Goal: Task Accomplishment & Management: Complete application form

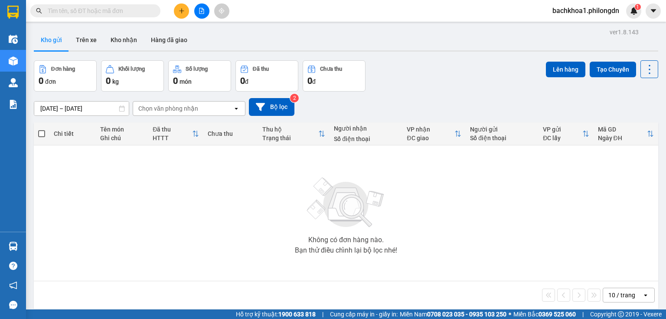
click at [184, 9] on icon "plus" at bounding box center [182, 11] width 6 height 6
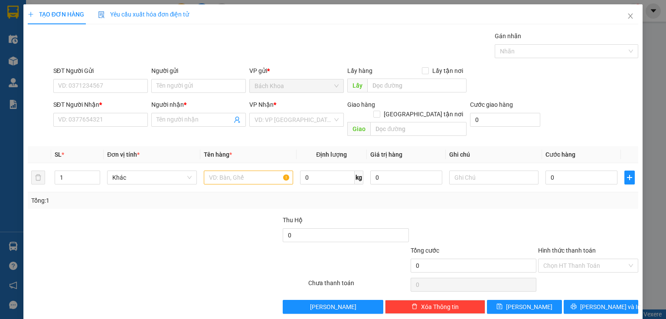
click at [50, 107] on div at bounding box center [40, 120] width 26 height 40
click at [70, 114] on input "SĐT Người Nhận *" at bounding box center [100, 120] width 94 height 14
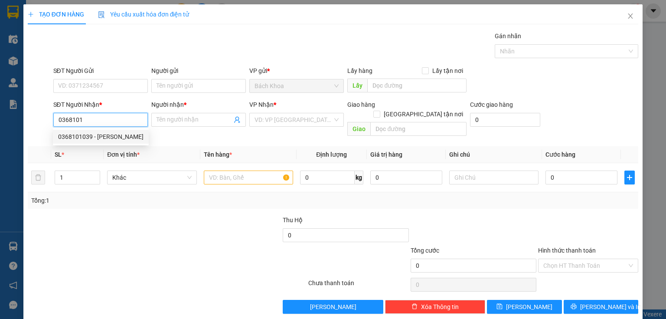
click at [92, 135] on div "0368101039 - PHƯƠNG UYÊN" at bounding box center [100, 137] width 85 height 10
type input "0368101039"
type input "PHƯƠNG UYÊN"
type input "SACOMBANK GIA YÊN"
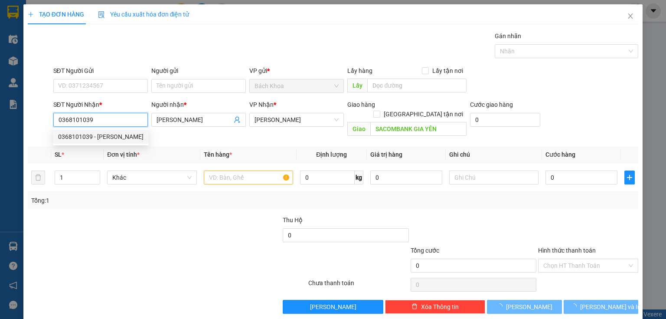
type input "50.000"
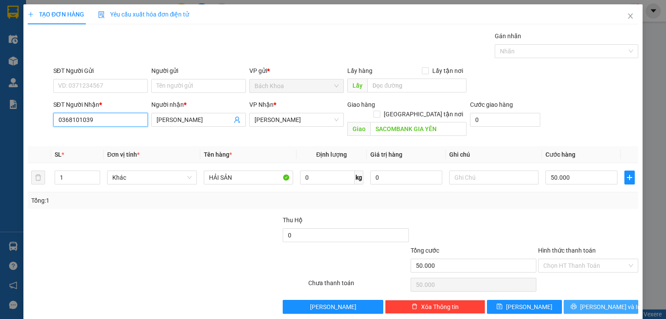
type input "0368101039"
click at [588, 299] on button "Lưu và In" at bounding box center [600, 306] width 75 height 14
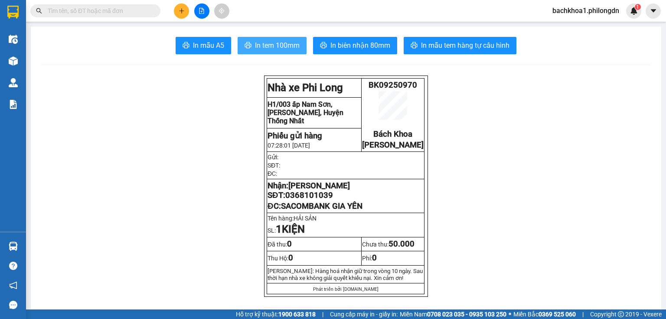
click at [264, 42] on span "In tem 100mm" at bounding box center [277, 45] width 45 height 11
click at [281, 44] on span "In tem 100mm" at bounding box center [277, 45] width 45 height 11
drag, startPoint x: 321, startPoint y: 206, endPoint x: 303, endPoint y: 206, distance: 17.3
click at [303, 200] on span "0368101039" at bounding box center [309, 195] width 48 height 10
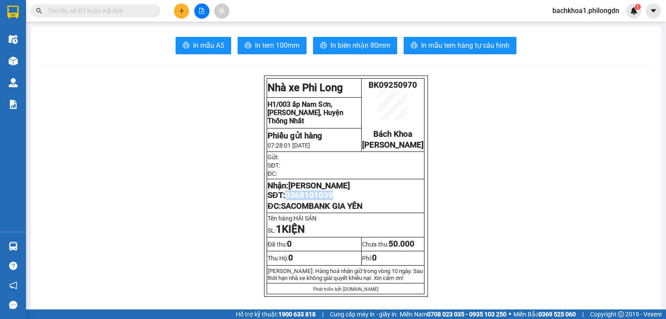
click at [303, 200] on span "0368101039" at bounding box center [309, 195] width 48 height 10
copy span "0368101039"
click at [179, 12] on icon "plus" at bounding box center [182, 11] width 6 height 6
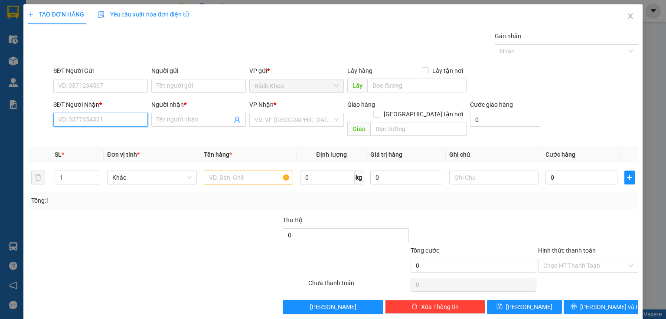
click at [88, 120] on input "SĐT Người Nhận *" at bounding box center [100, 120] width 94 height 14
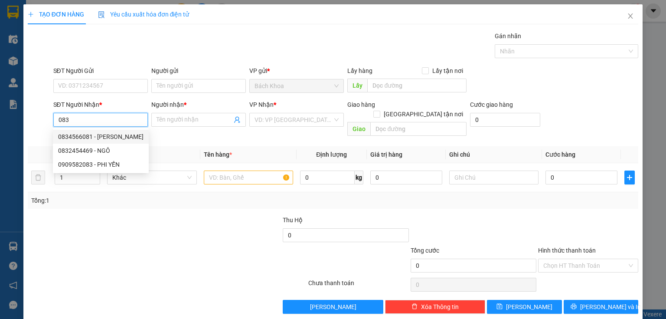
click at [111, 133] on div "0834566081 - THANH" at bounding box center [100, 137] width 85 height 10
type input "0834566081"
type input "THANH"
type input "DẦU GIÂY"
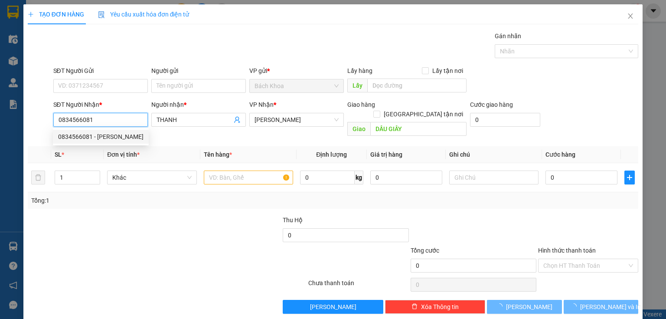
type input "50.000"
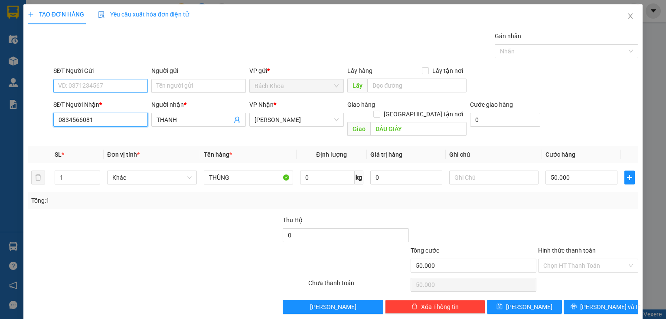
type input "0834566081"
click at [86, 85] on input "SĐT Người Gửi" at bounding box center [100, 86] width 94 height 14
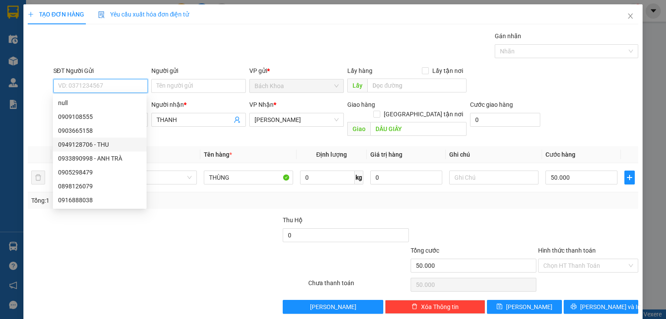
click at [86, 143] on div "0949128706 - THU" at bounding box center [99, 145] width 83 height 10
type input "0949128706"
type input "THU"
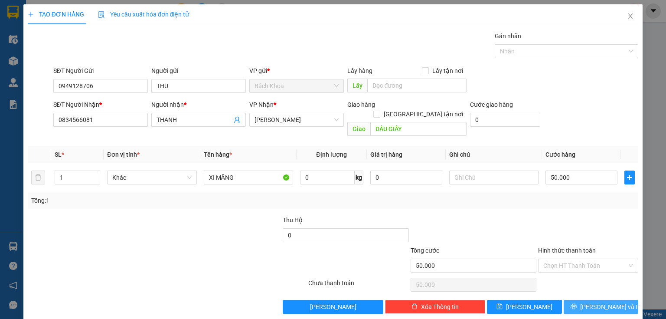
click at [593, 302] on span "Lưu và In" at bounding box center [610, 307] width 61 height 10
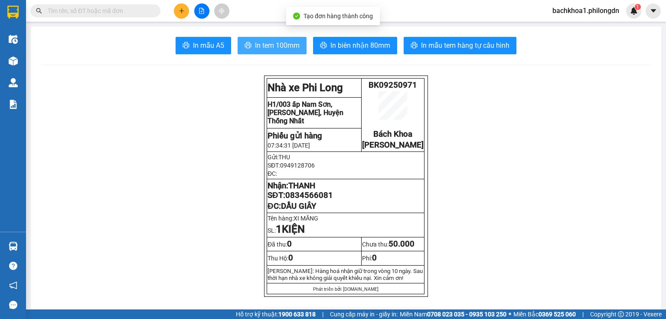
click at [277, 47] on span "In tem 100mm" at bounding box center [277, 45] width 45 height 11
click at [307, 200] on span "0834566081" at bounding box center [309, 195] width 48 height 10
click at [309, 200] on span "0834566081" at bounding box center [309, 195] width 48 height 10
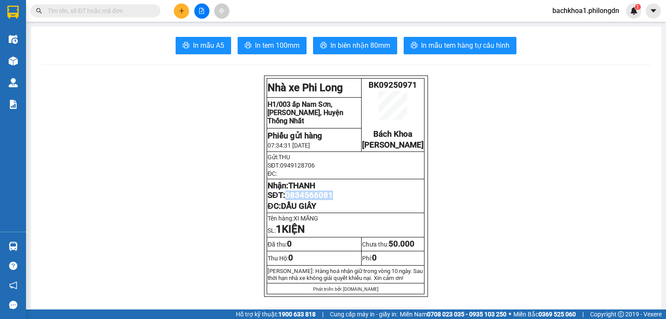
click at [309, 200] on span "0834566081" at bounding box center [309, 195] width 48 height 10
copy span "0834566081"
click at [184, 16] on button at bounding box center [181, 10] width 15 height 15
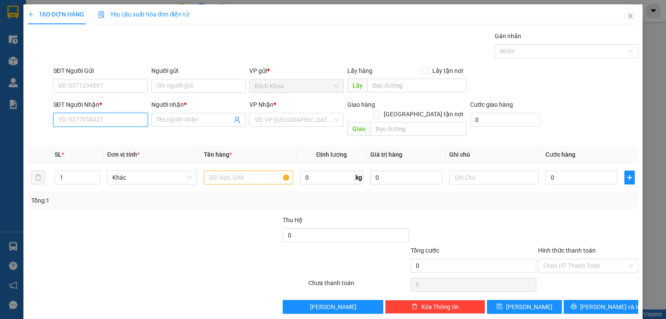
click at [91, 117] on input "SĐT Người Nhận *" at bounding box center [100, 120] width 94 height 14
click at [120, 118] on input "SĐT Người Nhận *" at bounding box center [100, 120] width 94 height 14
click at [97, 135] on div "0966603367 - LINH" at bounding box center [99, 137] width 83 height 10
type input "0966603367"
type input "LINH"
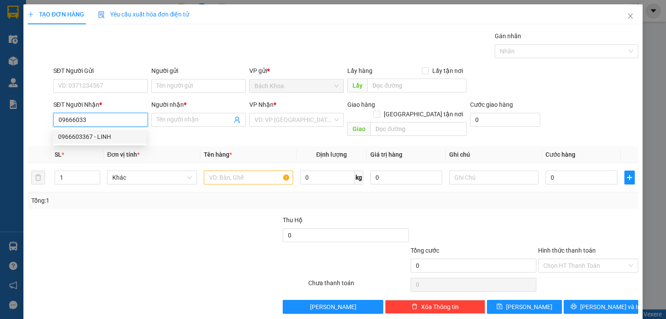
type input "BỐT ĐỎ"
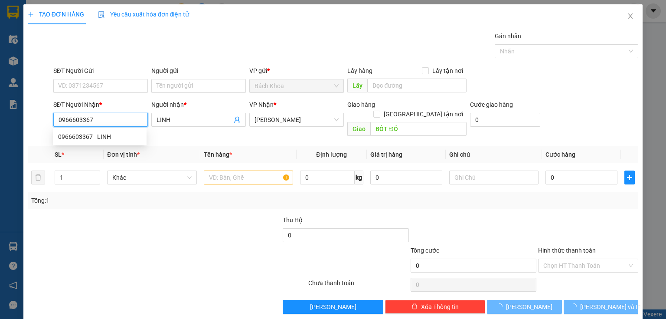
type input "40.000"
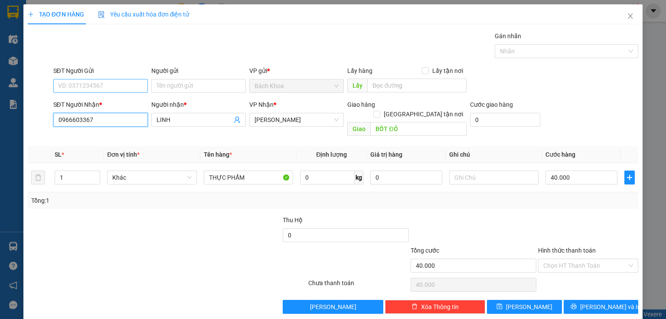
type input "0966603367"
click at [108, 85] on input "SĐT Người Gửi" at bounding box center [100, 86] width 94 height 14
click at [91, 98] on div "0937366790" at bounding box center [99, 103] width 83 height 10
type input "0937366790"
click at [553, 259] on input "Hình thức thanh toán" at bounding box center [585, 265] width 84 height 13
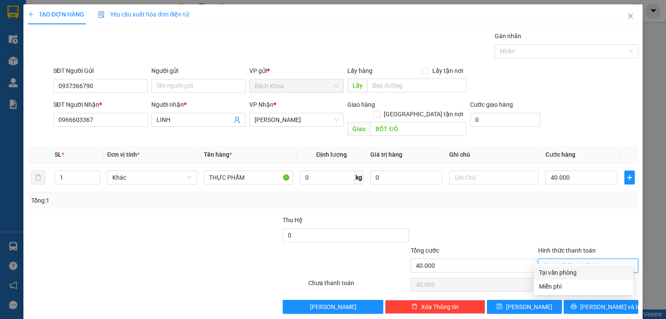
click at [573, 272] on div "Tại văn phòng" at bounding box center [583, 272] width 89 height 10
type input "0"
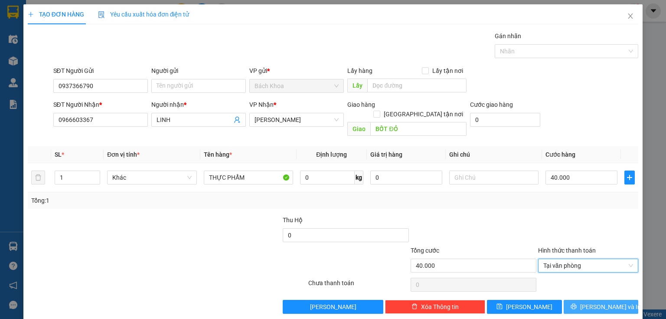
click at [591, 302] on span "Lưu và In" at bounding box center [610, 307] width 61 height 10
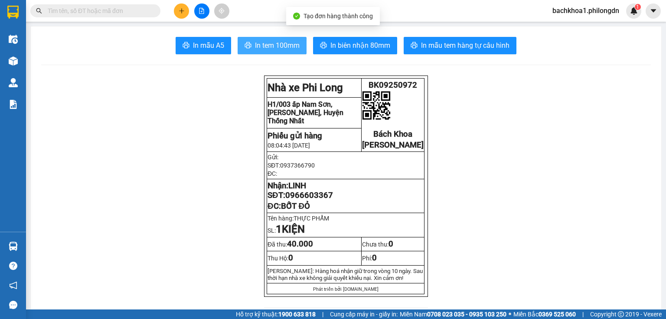
click at [267, 42] on span "In tem 100mm" at bounding box center [277, 45] width 45 height 11
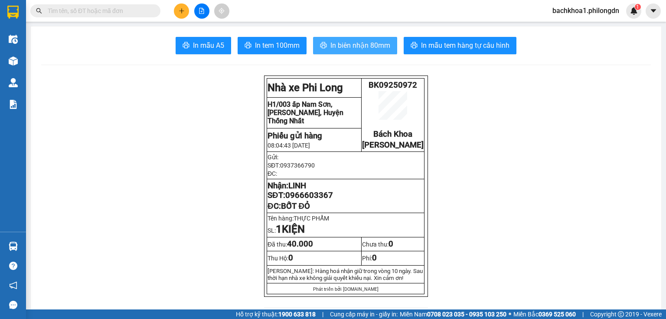
click at [351, 45] on span "In biên nhận 80mm" at bounding box center [360, 45] width 60 height 11
click at [317, 200] on span "0966603367" at bounding box center [309, 195] width 48 height 10
copy span "0966603367"
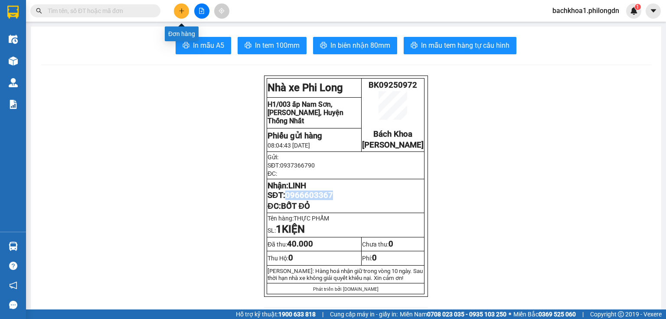
click at [178, 10] on button at bounding box center [181, 10] width 15 height 15
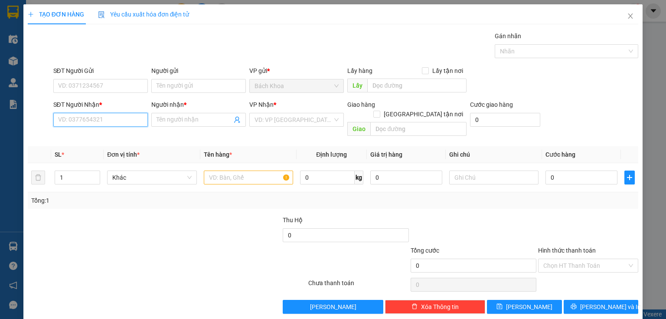
click at [69, 120] on input "SĐT Người Nhận *" at bounding box center [100, 120] width 94 height 14
type input "0906373641"
click at [86, 134] on div "0906373641 - ." at bounding box center [99, 137] width 83 height 10
type input "."
type input "NHÀ XE"
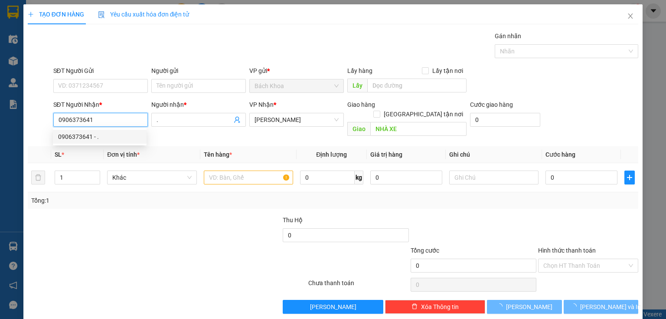
type input "60.000"
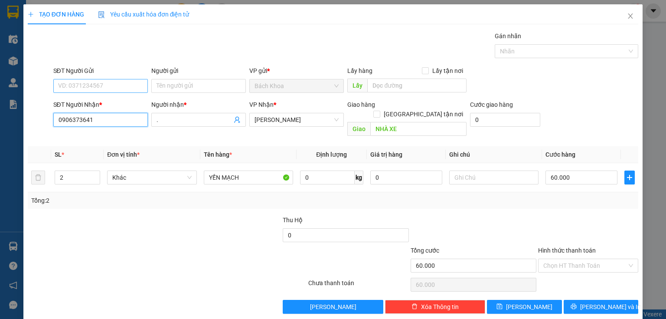
type input "0906373641"
click at [101, 83] on input "SĐT Người Gửi" at bounding box center [100, 86] width 94 height 14
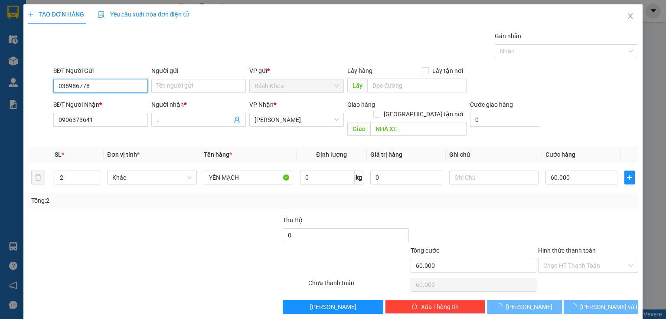
type input "0389867783"
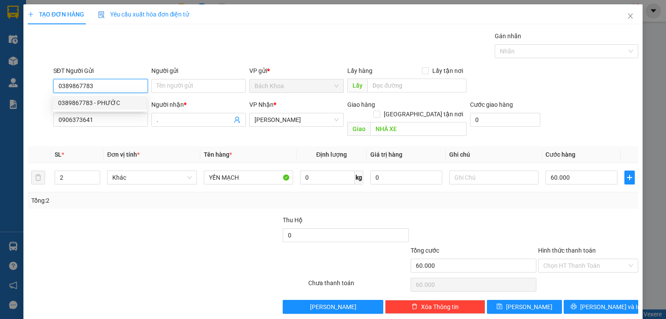
click at [105, 100] on div "0389867783 - PHƯỚC" at bounding box center [99, 103] width 83 height 10
type input "PHƯỚC"
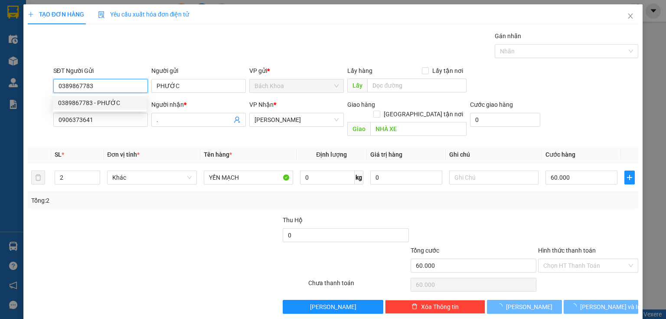
type input "40.000"
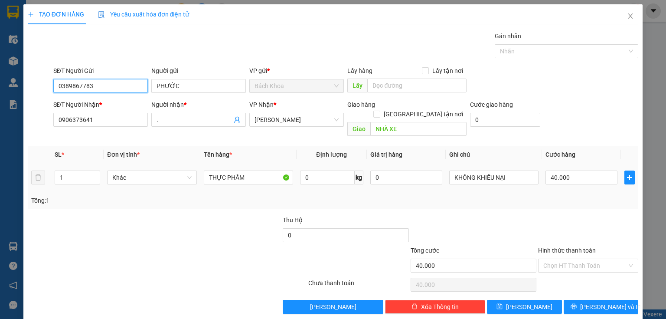
type input "0389867783"
click at [254, 169] on div "THỰC PHẨM" at bounding box center [248, 177] width 89 height 17
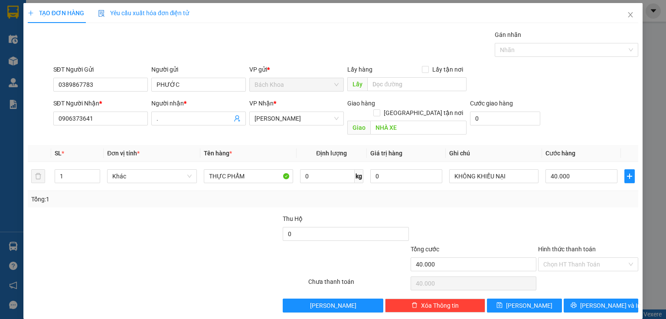
click at [248, 214] on div at bounding box center [217, 229] width 127 height 30
click at [250, 169] on input "THỰC PHẨM" at bounding box center [248, 176] width 89 height 14
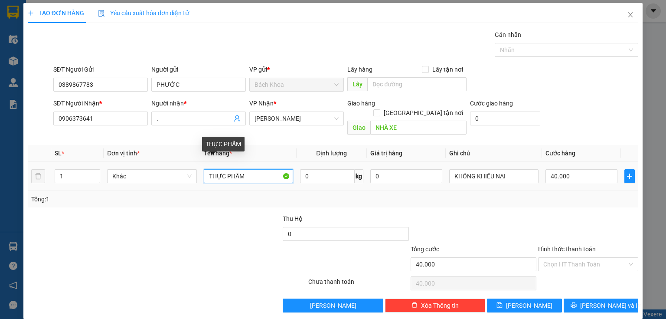
click at [250, 169] on input "THỰC PHẨM" at bounding box center [248, 176] width 89 height 14
click at [250, 169] on input "XE ĐAPJ" at bounding box center [248, 176] width 89 height 14
type input "XE ĐẠP"
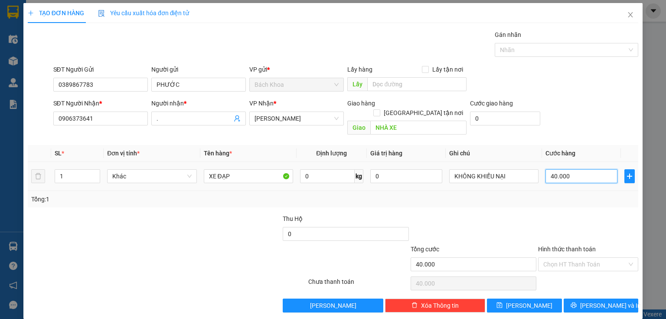
click at [578, 169] on input "40.000" at bounding box center [581, 176] width 72 height 14
type input "1"
type input "10"
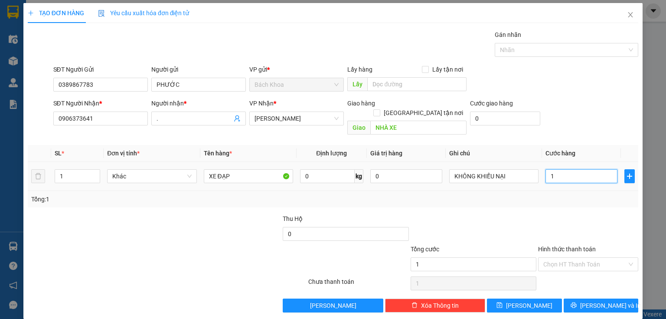
type input "10"
type input "100"
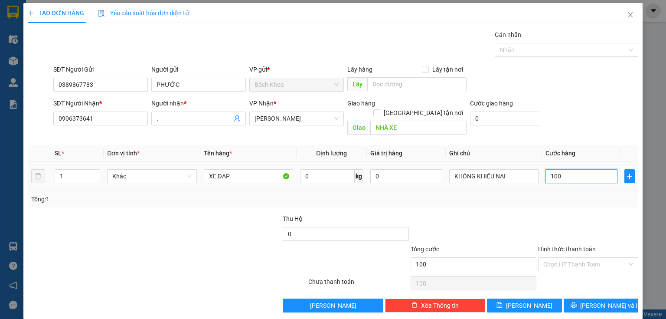
type input "1.000"
type input "10.000"
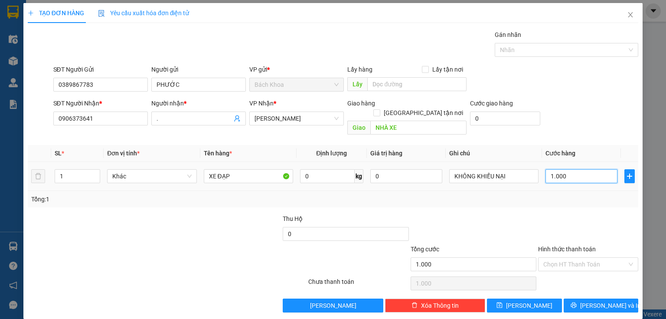
type input "10.000"
type input "100.000"
click at [161, 247] on div at bounding box center [116, 259] width 179 height 30
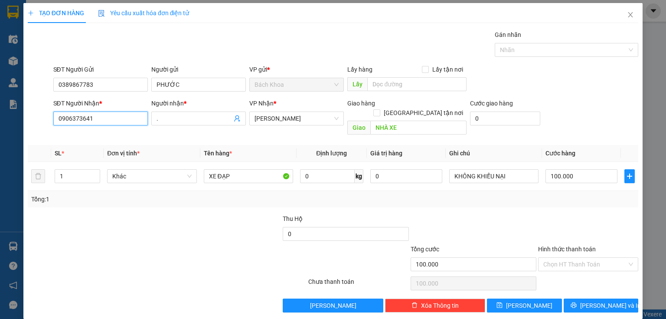
click at [98, 117] on input "0906373641" at bounding box center [100, 118] width 94 height 14
click at [166, 39] on div "Gán nhãn Nhãn" at bounding box center [346, 45] width 589 height 30
click at [99, 113] on input "SĐT Người Nhận *" at bounding box center [100, 118] width 94 height 14
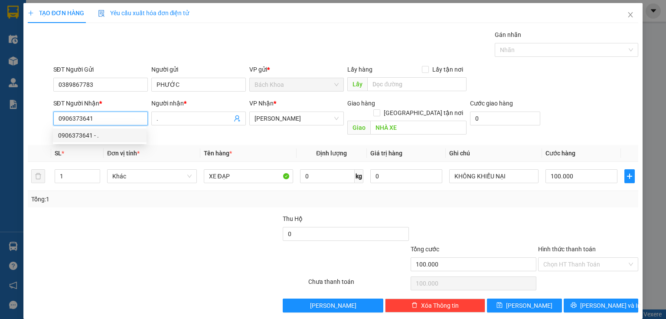
click at [101, 120] on input "0906373641" at bounding box center [100, 118] width 94 height 14
type input "0906373641"
click at [146, 220] on div at bounding box center [90, 229] width 127 height 30
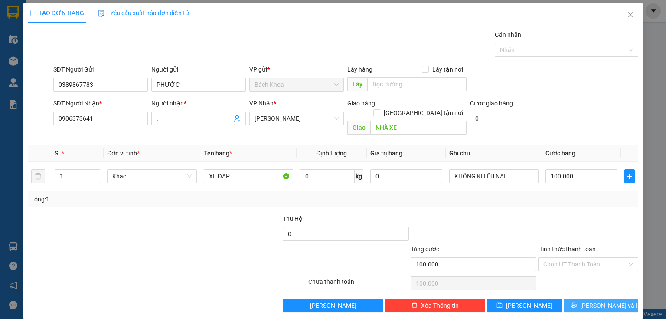
click at [599, 300] on span "Lưu và In" at bounding box center [610, 305] width 61 height 10
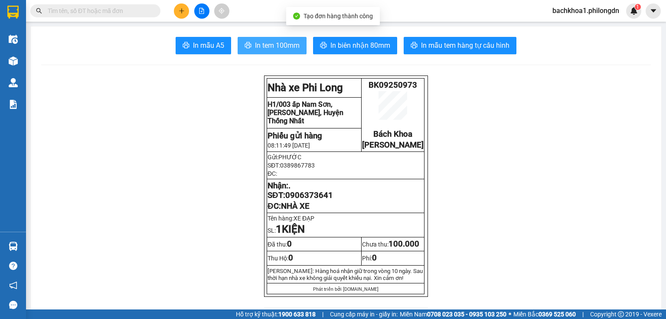
click at [270, 43] on span "In tem 100mm" at bounding box center [277, 45] width 45 height 11
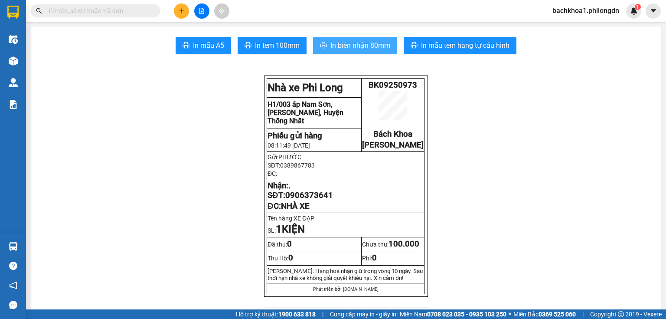
click at [357, 46] on span "In biên nhận 80mm" at bounding box center [360, 45] width 60 height 11
click at [333, 200] on p "Nhận: . SĐT: 0906373641" at bounding box center [345, 190] width 156 height 19
click at [324, 200] on span "0906373641" at bounding box center [309, 195] width 48 height 10
copy span "0906373641"
